Goal: Navigation & Orientation: Go to known website

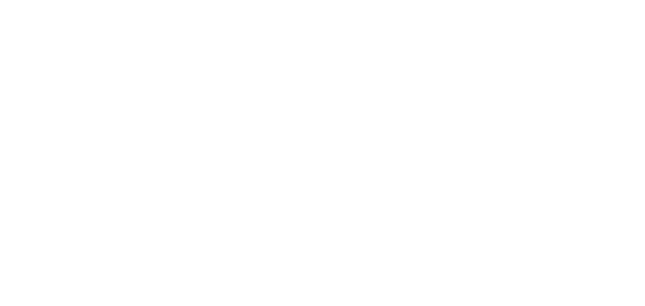
click at [212, 124] on div at bounding box center [322, 153] width 645 height 306
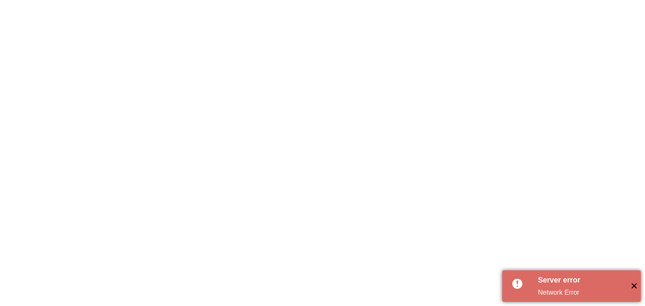
click at [633, 284] on span "✕" at bounding box center [634, 287] width 14 height 14
